Goal: Check status: Check status

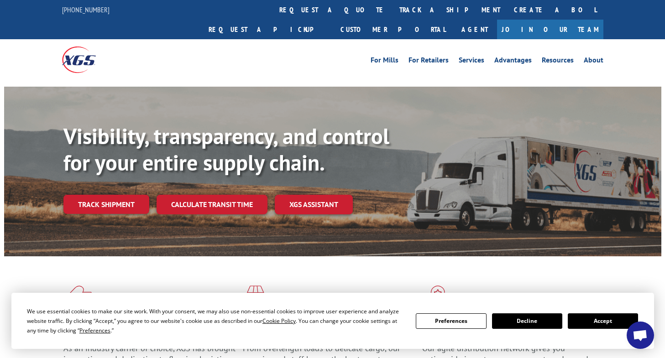
click at [101, 195] on div "Visibility, transparency, and control for your entire supply chain. Track shipm…" at bounding box center [362, 186] width 598 height 127
click at [105, 195] on link "Track shipment" at bounding box center [106, 204] width 86 height 19
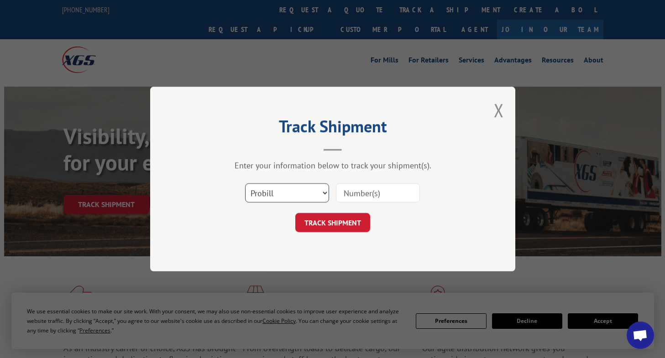
click at [309, 192] on select "Select category... Probill BOL PO" at bounding box center [287, 192] width 84 height 19
select select "bol"
click at [245, 183] on select "Select category... Probill BOL PO" at bounding box center [287, 192] width 84 height 19
click at [357, 190] on input at bounding box center [378, 192] width 84 height 19
paste input "CP-028255.A"
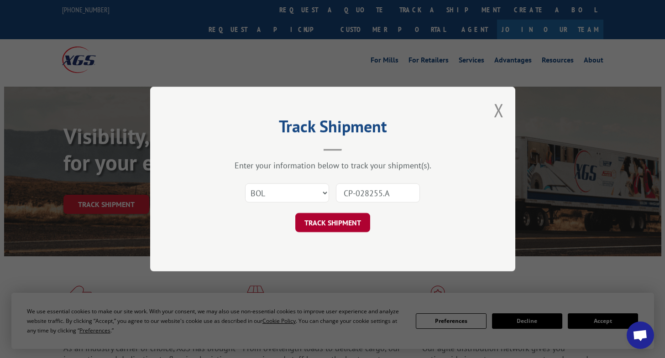
type input "CP-028255.A"
click at [343, 219] on button "TRACK SHIPMENT" at bounding box center [332, 222] width 75 height 19
